Goal: Information Seeking & Learning: Learn about a topic

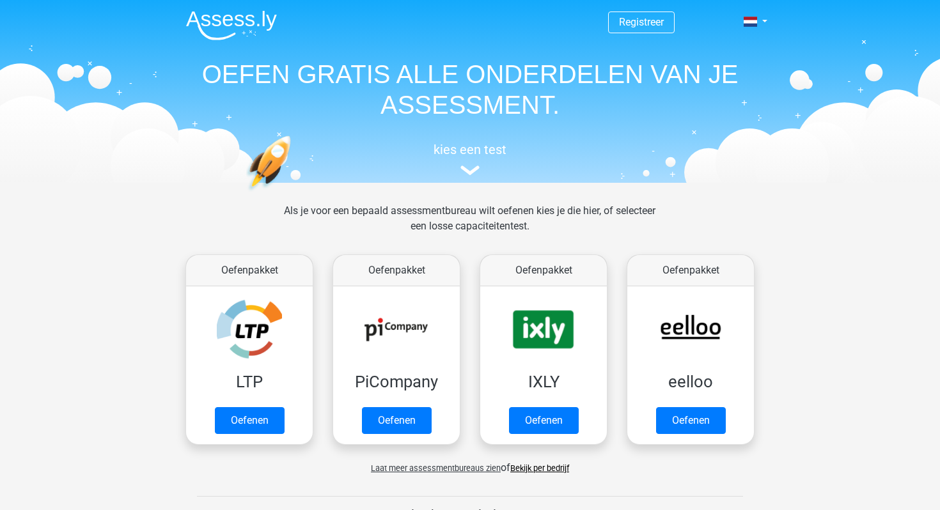
click at [236, 19] on img at bounding box center [231, 25] width 91 height 30
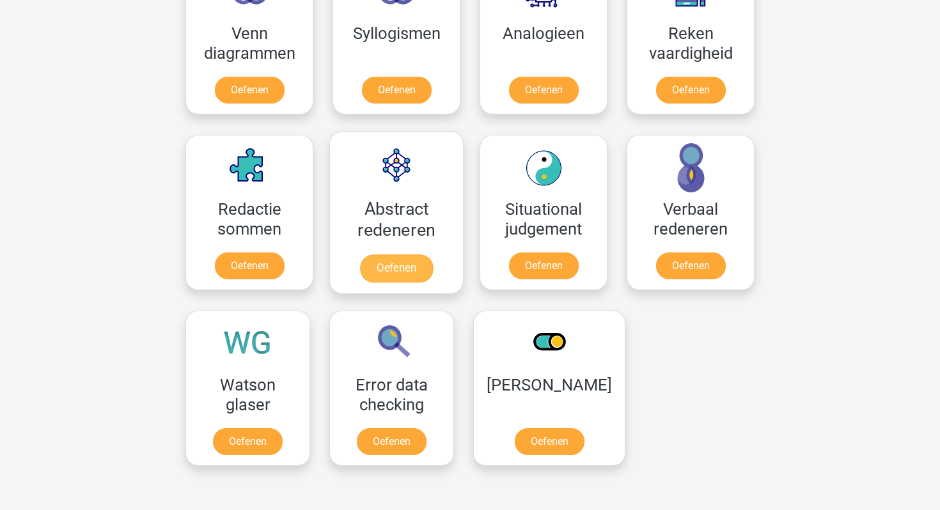
scroll to position [820, 0]
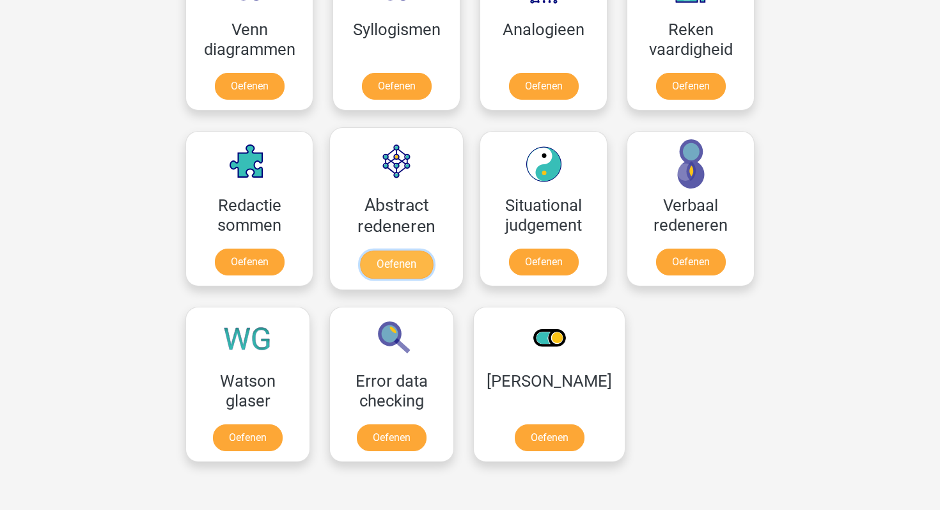
click at [391, 258] on link "Oefenen" at bounding box center [396, 265] width 73 height 28
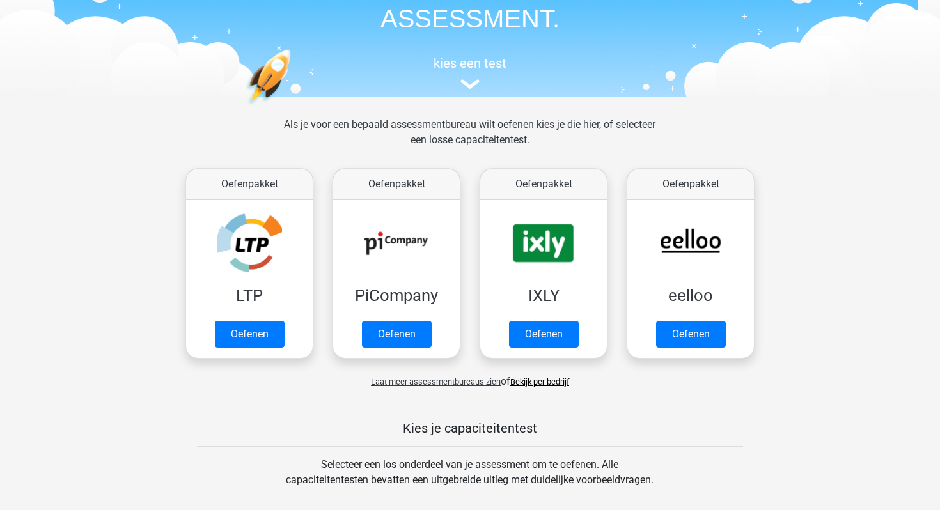
scroll to position [0, 0]
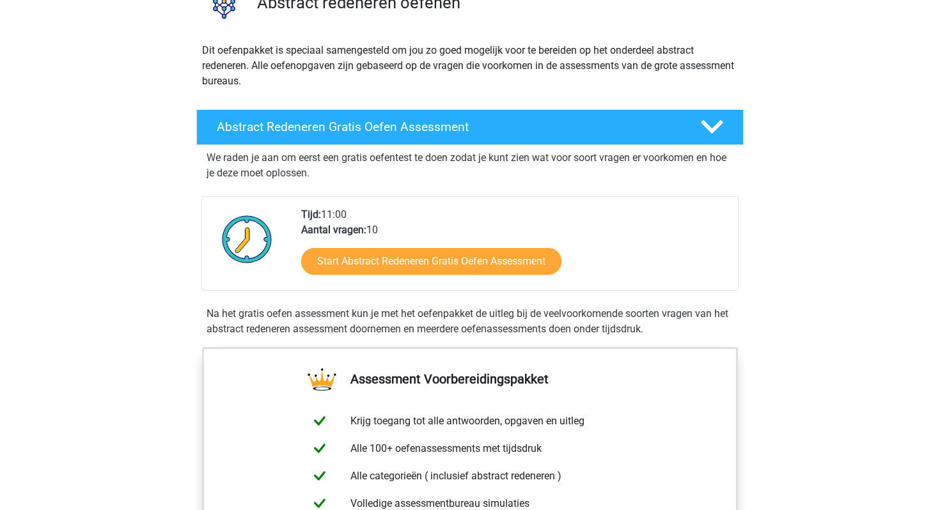
scroll to position [127, 0]
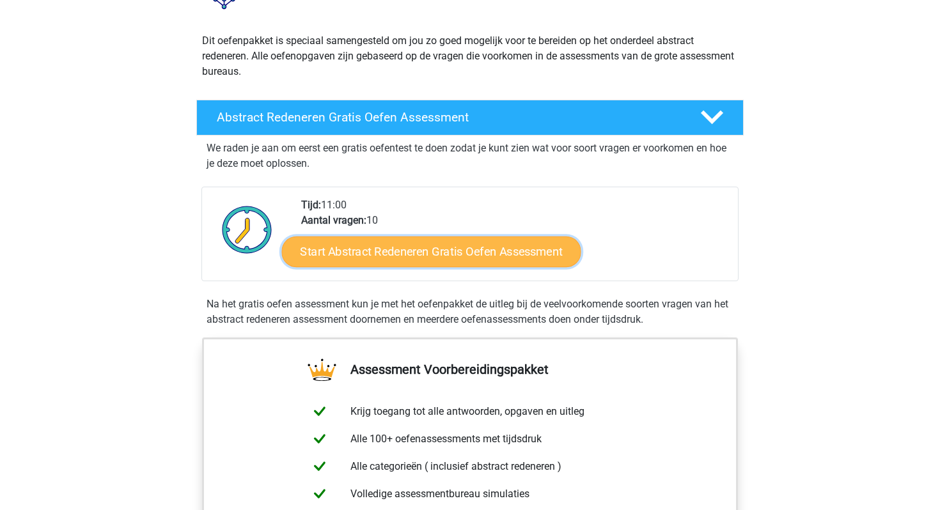
click at [499, 254] on link "Start Abstract Redeneren Gratis Oefen Assessment" at bounding box center [431, 251] width 299 height 31
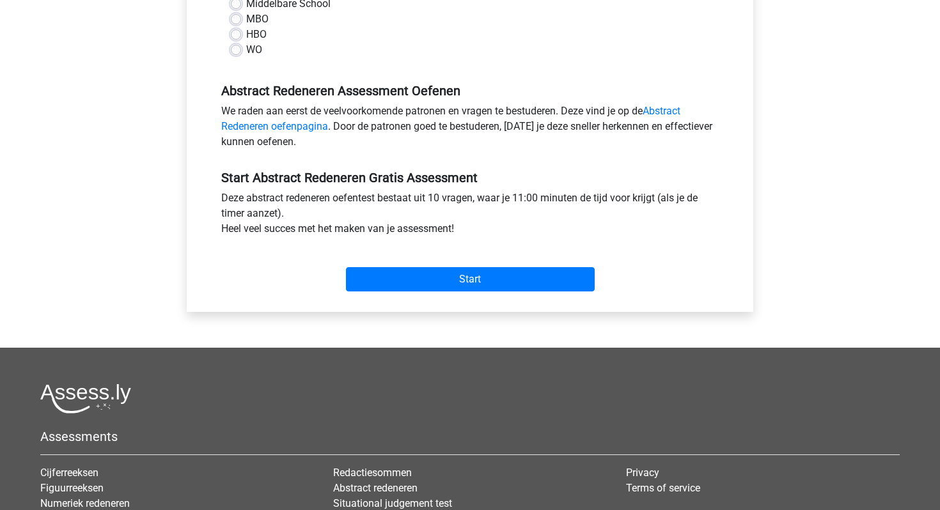
scroll to position [350, 0]
